Goal: Task Accomplishment & Management: Complete application form

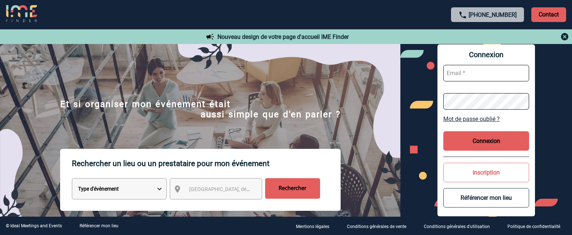
type input "afbonhomme@ime-groupe.com"
click at [484, 141] on button "Connexion" at bounding box center [486, 140] width 86 height 19
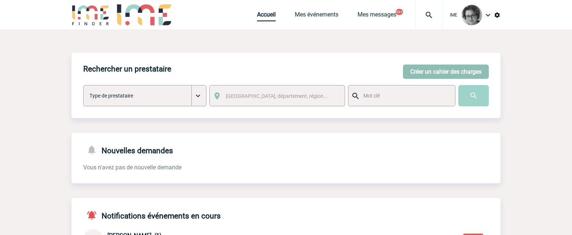
click at [439, 74] on button "Créer un cahier des charges" at bounding box center [446, 72] width 86 height 14
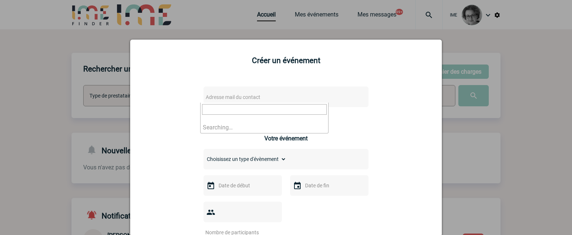
click at [255, 99] on span "Adresse mail du contact" at bounding box center [233, 97] width 55 height 6
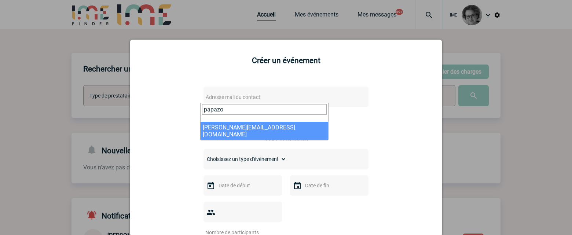
type input "papazo"
select select "115321"
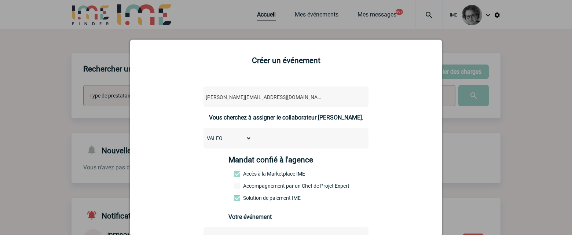
click at [266, 187] on label "Accompagnement par un Chef de Projet Expert" at bounding box center [250, 186] width 32 height 6
click at [0, 0] on input "Accompagnement par un Chef de Projet Expert" at bounding box center [0, 0] width 0 height 0
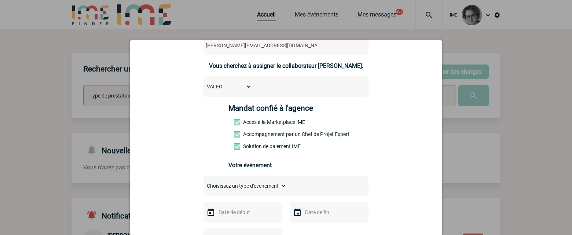
scroll to position [73, 0]
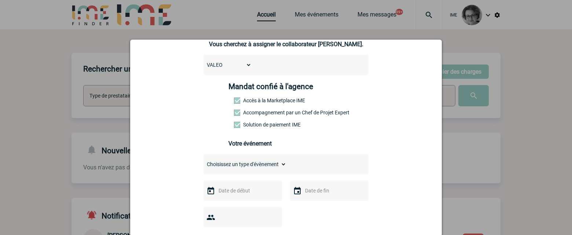
click at [265, 166] on select "Choisissez un type d'évènement Séminaire avec nuitée Séminaire sans nuitée Repa…" at bounding box center [244, 164] width 83 height 10
select select "3"
click at [203, 161] on select "Choisissez un type d'évènement Séminaire avec nuitée Séminaire sans nuitée Repa…" at bounding box center [244, 164] width 83 height 10
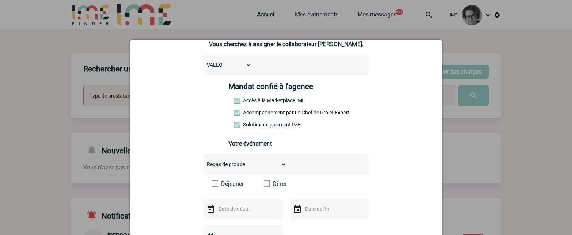
click at [264, 185] on span at bounding box center [267, 183] width 6 height 6
click at [0, 0] on input "Diner" at bounding box center [0, 0] width 0 height 0
click at [250, 210] on input "text" at bounding box center [242, 209] width 51 height 10
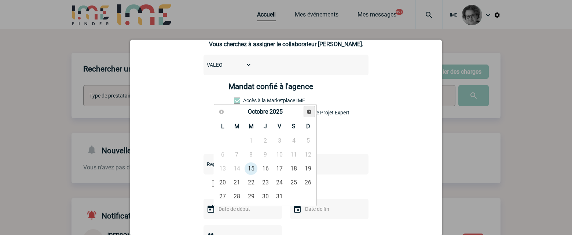
click at [307, 110] on span "Suivant" at bounding box center [309, 112] width 6 height 6
click at [307, 109] on span "Suivant" at bounding box center [309, 112] width 6 height 6
click at [220, 110] on span "Précédent" at bounding box center [222, 112] width 6 height 6
click at [268, 167] on link "18" at bounding box center [265, 168] width 14 height 13
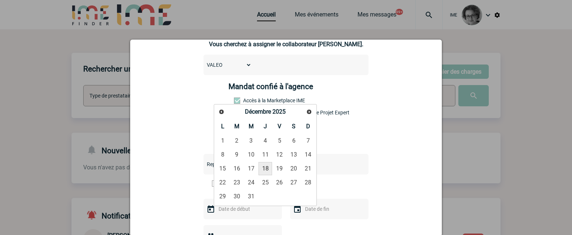
type input "18-12-2025"
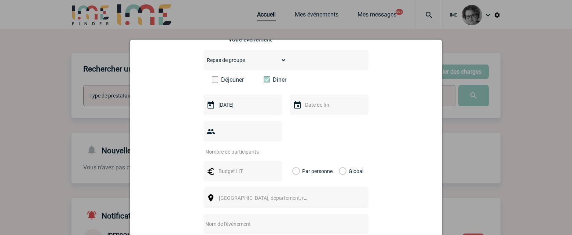
scroll to position [183, 0]
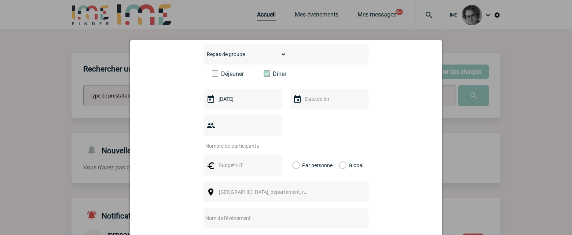
click at [248, 141] on input "number" at bounding box center [237, 146] width 69 height 10
type input "100"
click at [230, 161] on input "text" at bounding box center [242, 166] width 51 height 10
type input "15000"
click at [339, 155] on label "Global" at bounding box center [341, 165] width 5 height 21
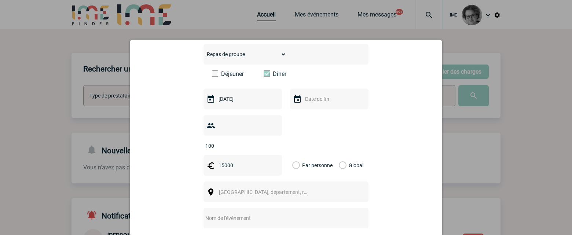
click at [0, 0] on input "Global" at bounding box center [0, 0] width 0 height 0
click at [296, 187] on span "Ville, département, région..." at bounding box center [266, 192] width 101 height 10
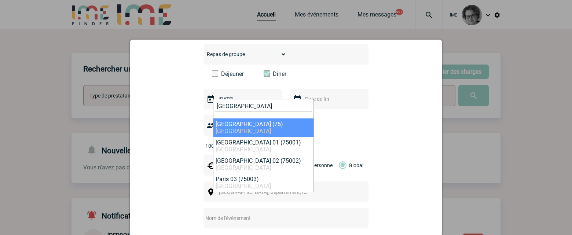
type input "Paris"
select select "3"
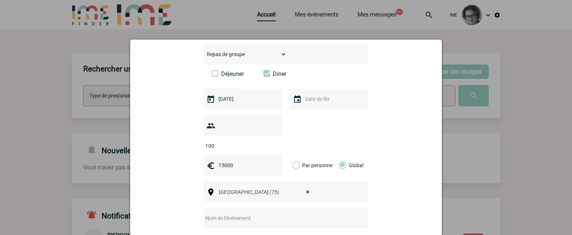
click at [226, 213] on input "text" at bounding box center [276, 218] width 146 height 10
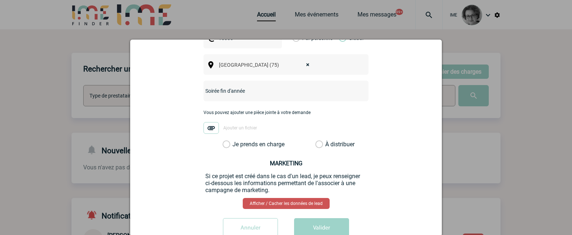
scroll to position [318, 0]
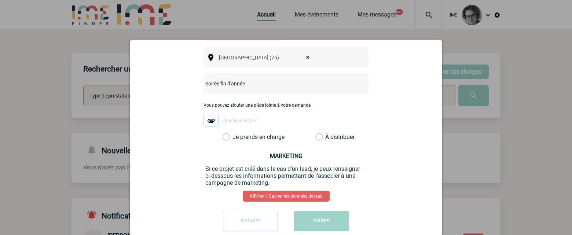
type input "Soirée fin d'année"
click at [235, 133] on label "Je prends en charge" at bounding box center [229, 136] width 12 height 7
click at [0, 0] on input "Je prends en charge" at bounding box center [0, 0] width 0 height 0
click at [325, 214] on button "Valider" at bounding box center [321, 221] width 55 height 21
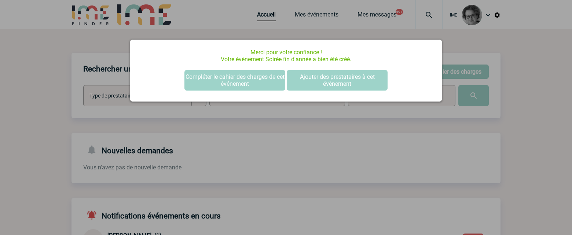
scroll to position [0, 0]
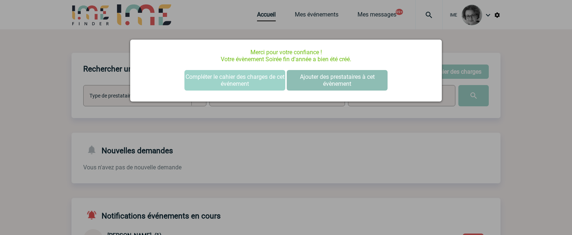
click at [326, 84] on button "Ajouter des prestataires à cet évènement" at bounding box center [337, 80] width 101 height 21
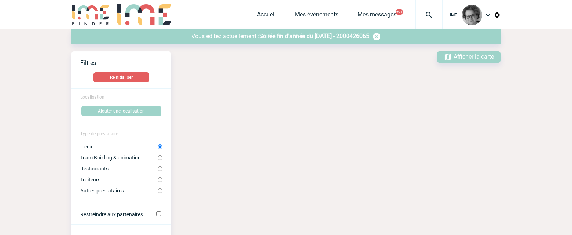
click at [304, 32] on p "Vous éditez actuellement : Soirée fin d'année du [DATE] - 2000426065" at bounding box center [285, 36] width 429 height 9
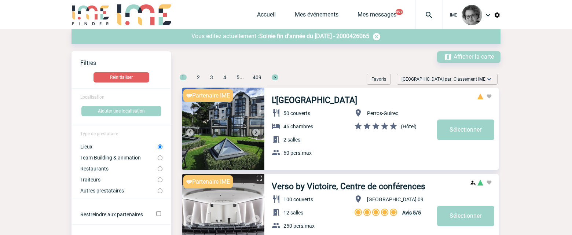
click at [289, 37] on span "Soirée fin d'année du [DATE] - 2000426065" at bounding box center [314, 36] width 110 height 7
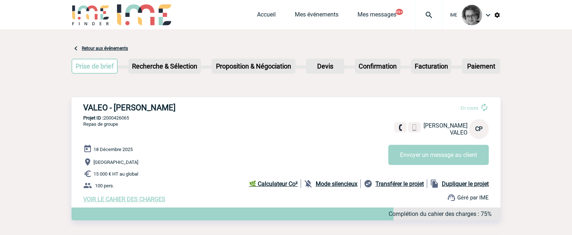
click at [83, 107] on div "VALEO - Catherine PAPAZOGLOU En cours Catherine PAPAZOGLOU VALEO CP Envoyer un …" at bounding box center [285, 152] width 429 height 111
drag, startPoint x: 83, startPoint y: 107, endPoint x: 102, endPoint y: 107, distance: 19.1
click at [102, 107] on h3 "VALEO - Catherine PAPAZOGLOU" at bounding box center [193, 107] width 220 height 9
copy h3 "VALEO"
drag, startPoint x: 134, startPoint y: 120, endPoint x: 105, endPoint y: 120, distance: 29.0
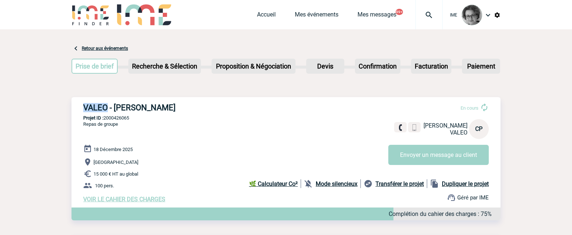
click at [105, 120] on p "Projet ID : 2000426065" at bounding box center [285, 117] width 429 height 5
copy p "2000426065"
drag, startPoint x: 84, startPoint y: 108, endPoint x: 199, endPoint y: 107, distance: 115.5
click at [199, 107] on h3 "VALEO - Catherine PAPAZOGLOU" at bounding box center [193, 107] width 220 height 9
copy h3 "VALEO - Catherine PAPAZOGLOU"
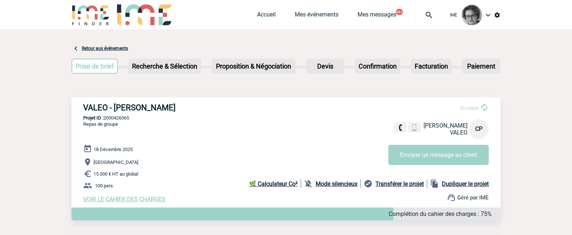
click at [198, 169] on div "18 Décembre 2025 Paris 15 000 € HT au global 100 pers. VOIR LE CAHIER DES CHARG…" at bounding box center [291, 173] width 417 height 58
